Goal: Find specific page/section: Find specific page/section

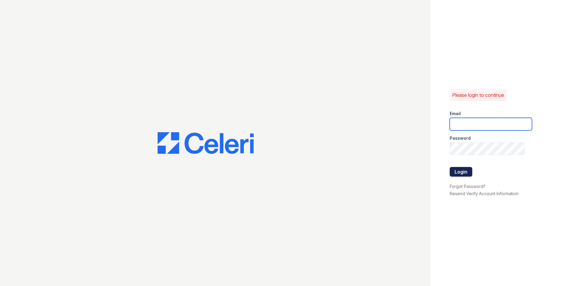
type input "[DOMAIN_NAME][EMAIL_ADDRESS][DOMAIN_NAME]"
click at [458, 172] on button "Login" at bounding box center [461, 172] width 23 height 10
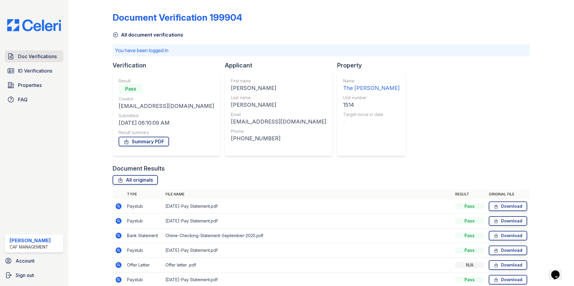
click at [26, 57] on span "Doc Verifications" at bounding box center [37, 56] width 39 height 7
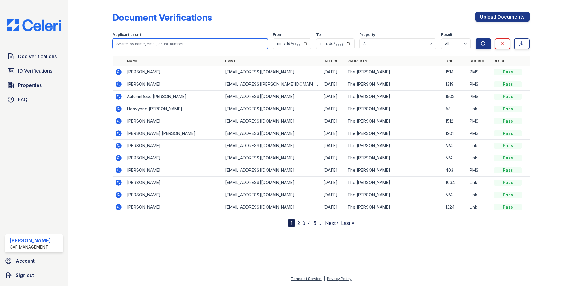
click at [120, 45] on input "search" at bounding box center [190, 43] width 155 height 11
type input "duncan"
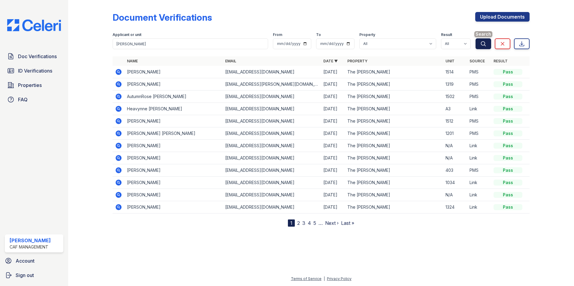
click at [482, 45] on icon "submit" at bounding box center [483, 43] width 5 height 5
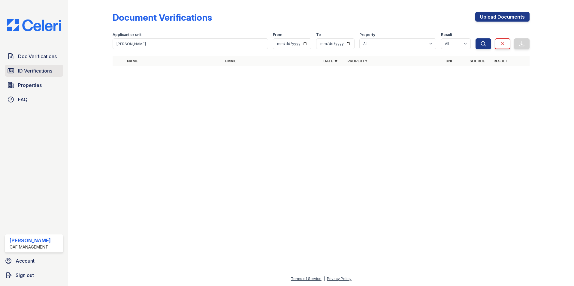
click at [31, 72] on span "ID Verifications" at bounding box center [35, 70] width 34 height 7
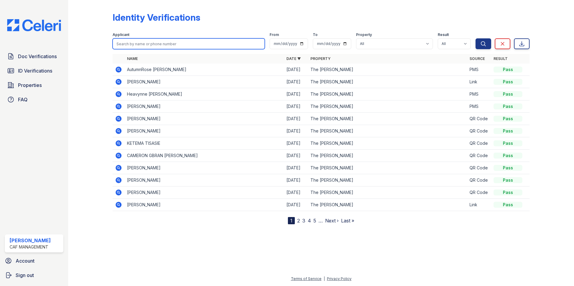
click at [128, 45] on input "search" at bounding box center [189, 43] width 152 height 11
type input "duncan"
click at [501, 44] on icon at bounding box center [502, 44] width 6 height 6
click at [118, 70] on icon at bounding box center [118, 69] width 7 height 7
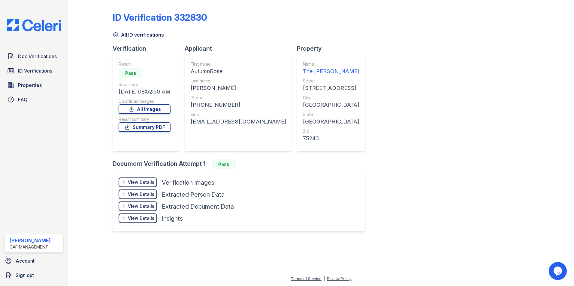
click at [136, 182] on div "View Details" at bounding box center [141, 182] width 26 height 6
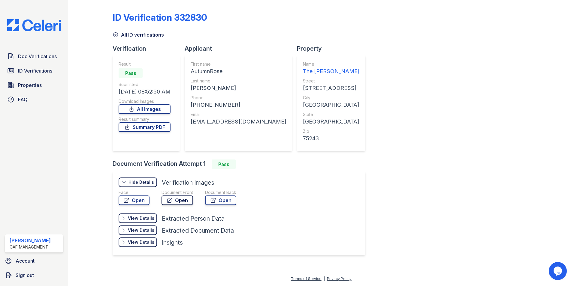
click at [182, 201] on link "Open" at bounding box center [177, 201] width 32 height 10
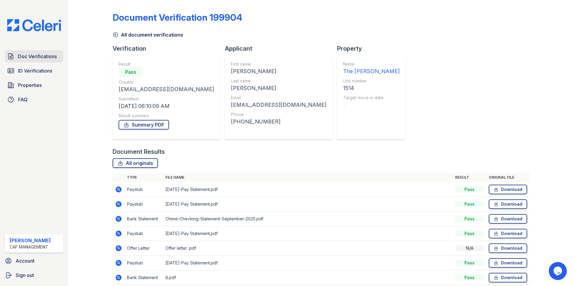
click at [26, 57] on span "Doc Verifications" at bounding box center [37, 56] width 39 height 7
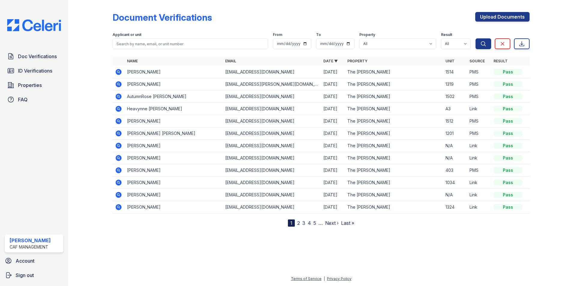
click at [119, 97] on icon at bounding box center [118, 96] width 7 height 7
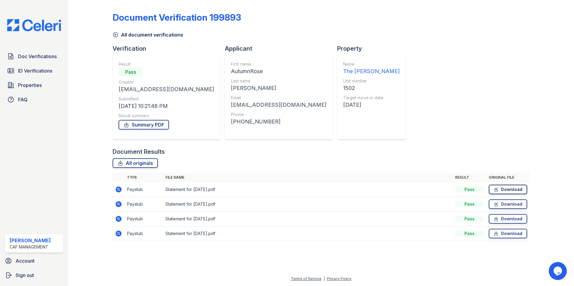
click at [510, 190] on link "Download" at bounding box center [508, 190] width 38 height 10
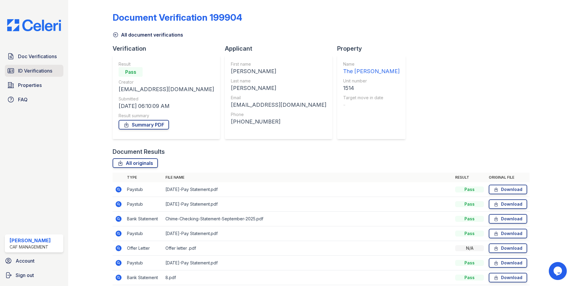
click at [26, 72] on span "ID Verifications" at bounding box center [35, 70] width 34 height 7
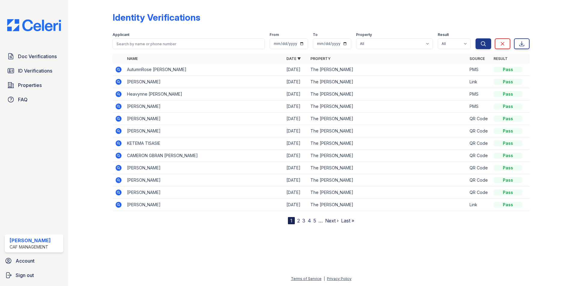
click at [119, 68] on icon at bounding box center [118, 69] width 7 height 7
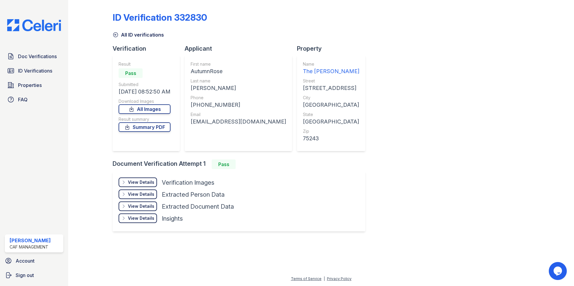
click at [137, 182] on div "View Details" at bounding box center [141, 182] width 26 height 6
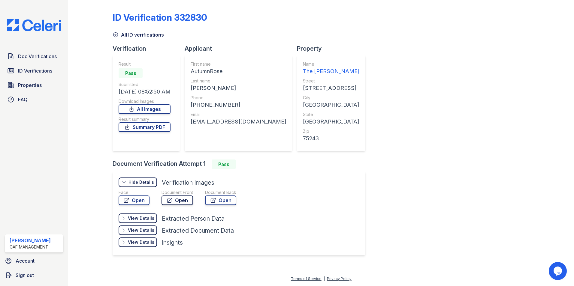
click at [179, 202] on link "Open" at bounding box center [177, 201] width 32 height 10
